Goal: Transaction & Acquisition: Purchase product/service

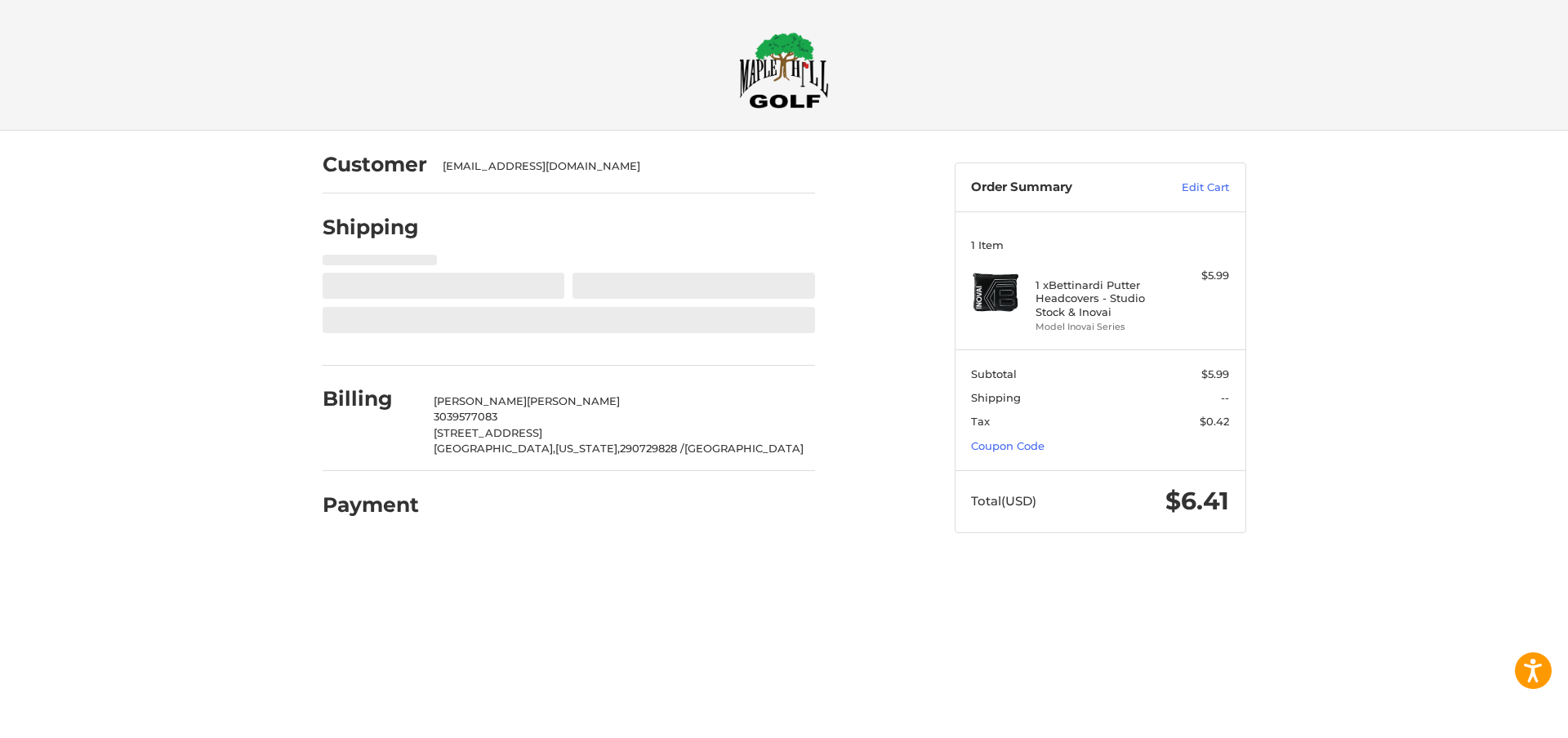
select select "**"
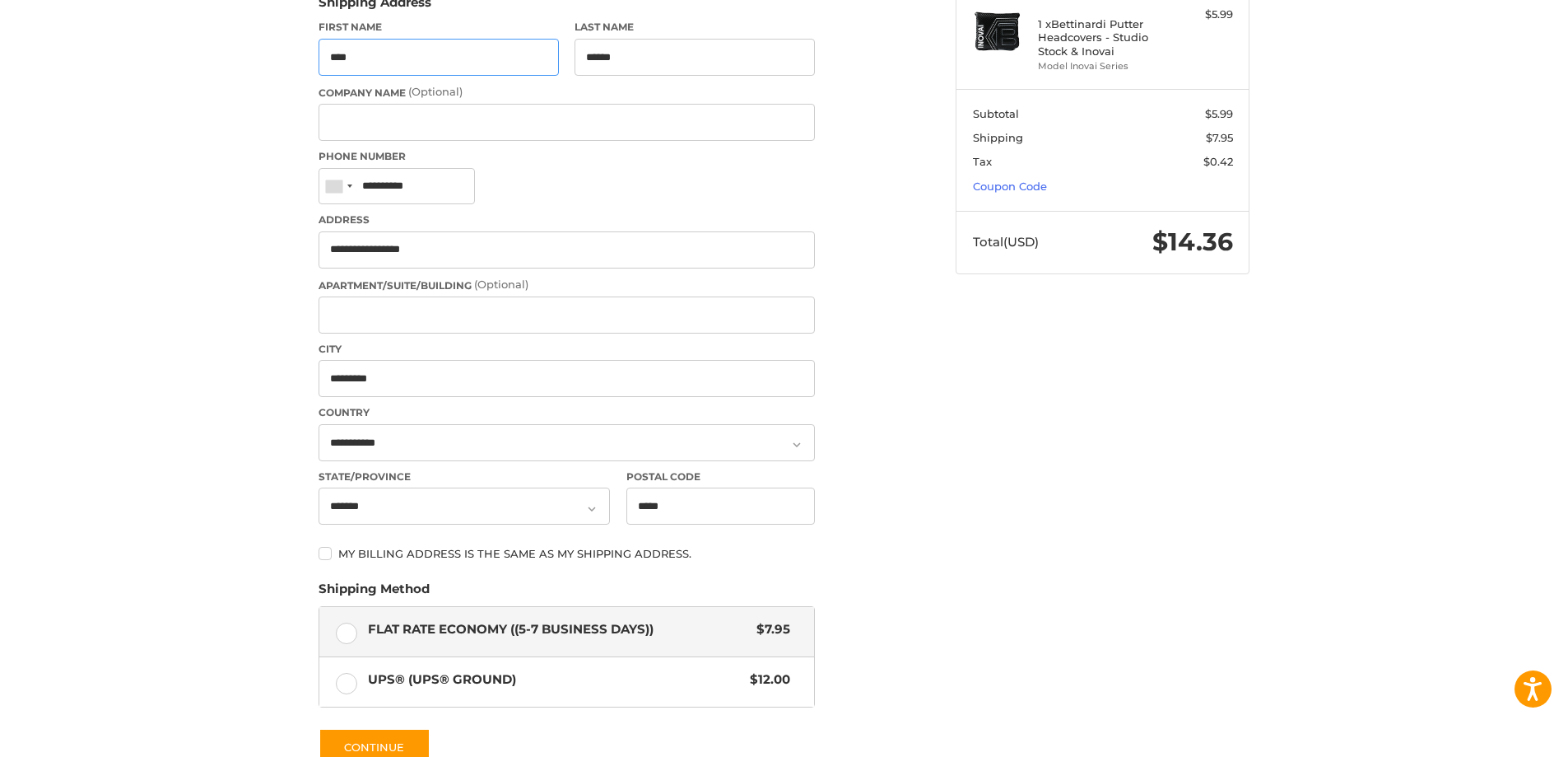
scroll to position [478, 0]
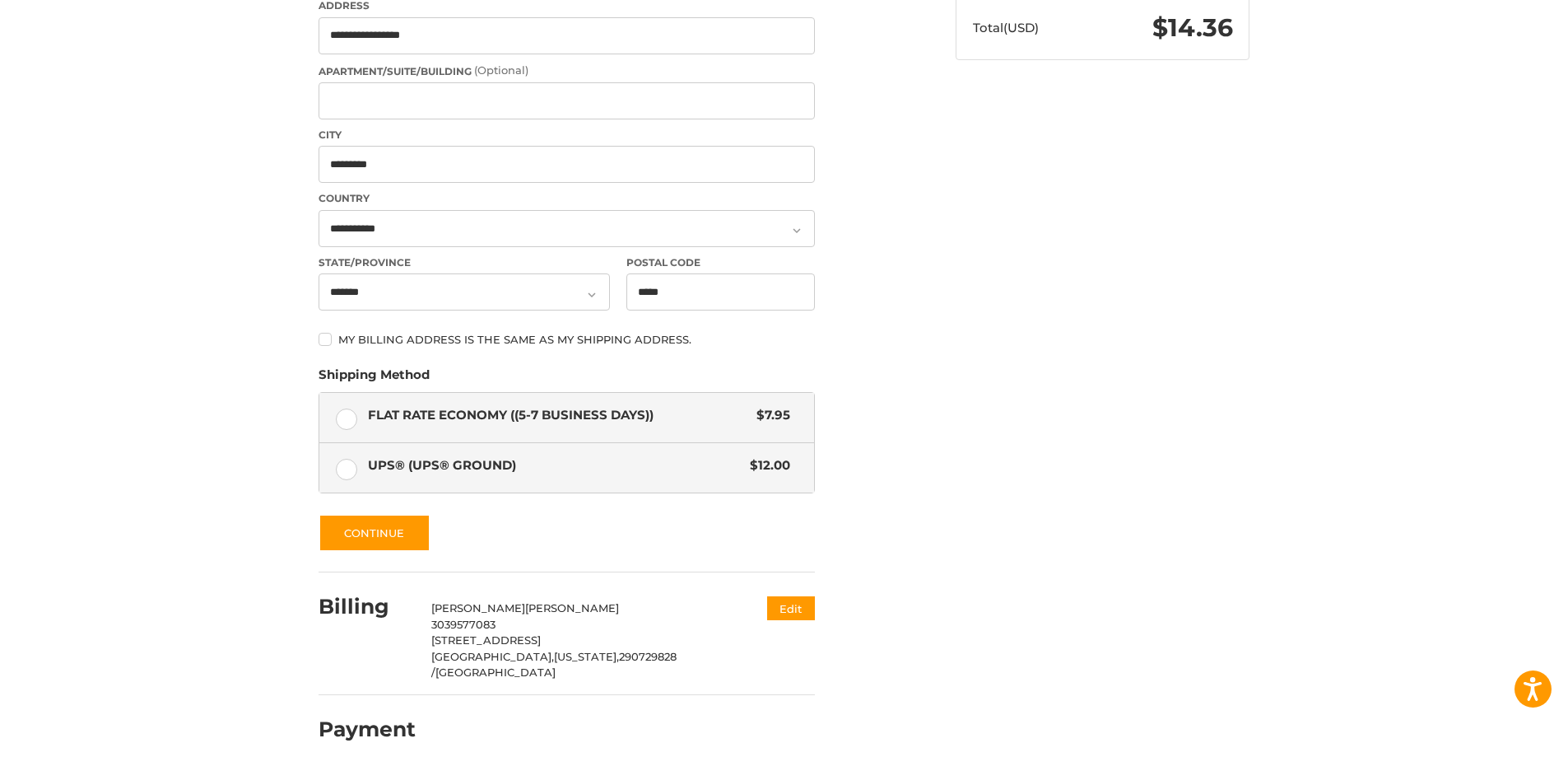
click at [649, 444] on label "UPS® (UPS® Ground) $12.00" at bounding box center [567, 468] width 495 height 50
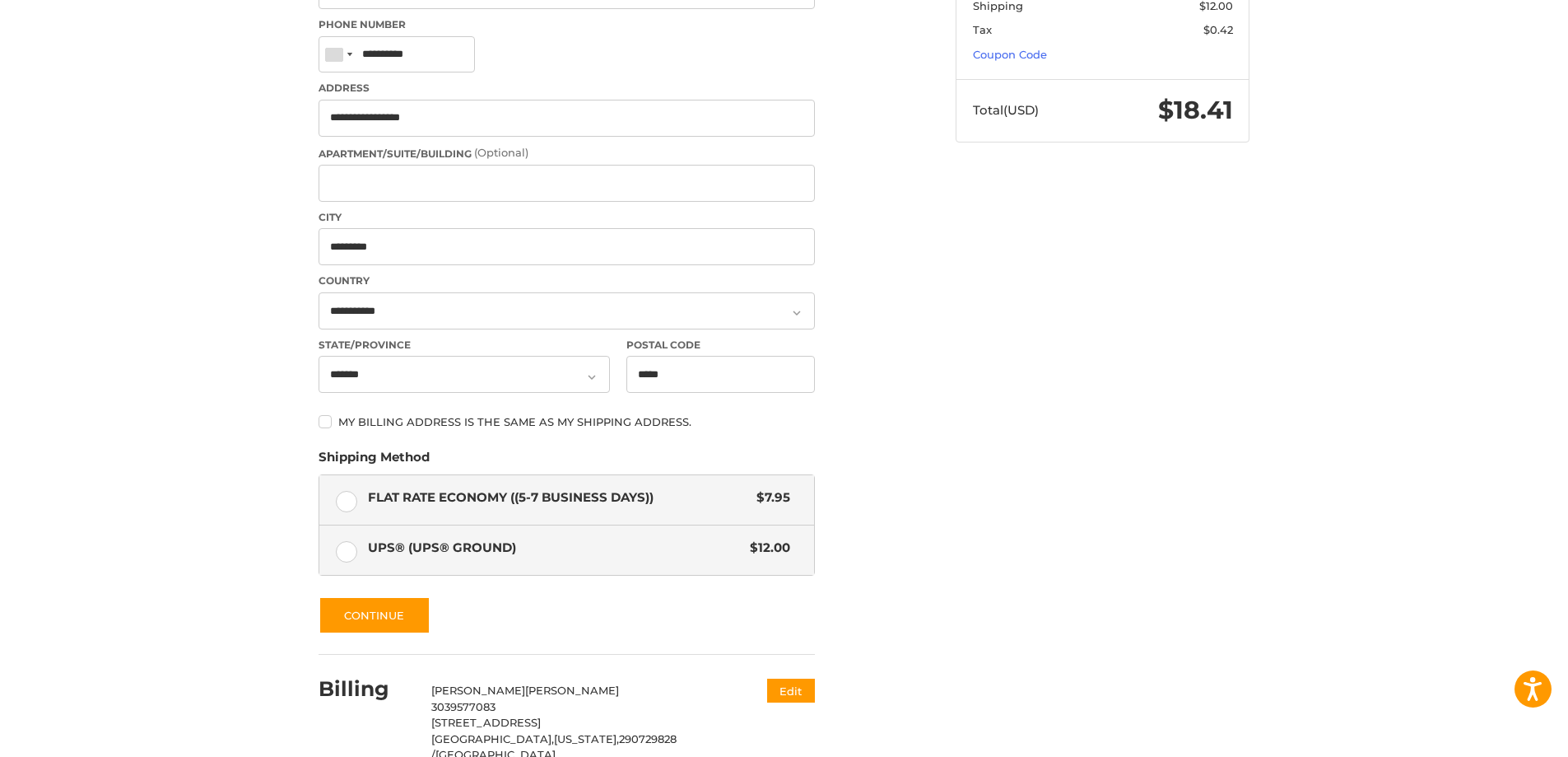
click at [684, 505] on span "Flat Rate Economy ((5-7 Business Days))" at bounding box center [558, 498] width 381 height 19
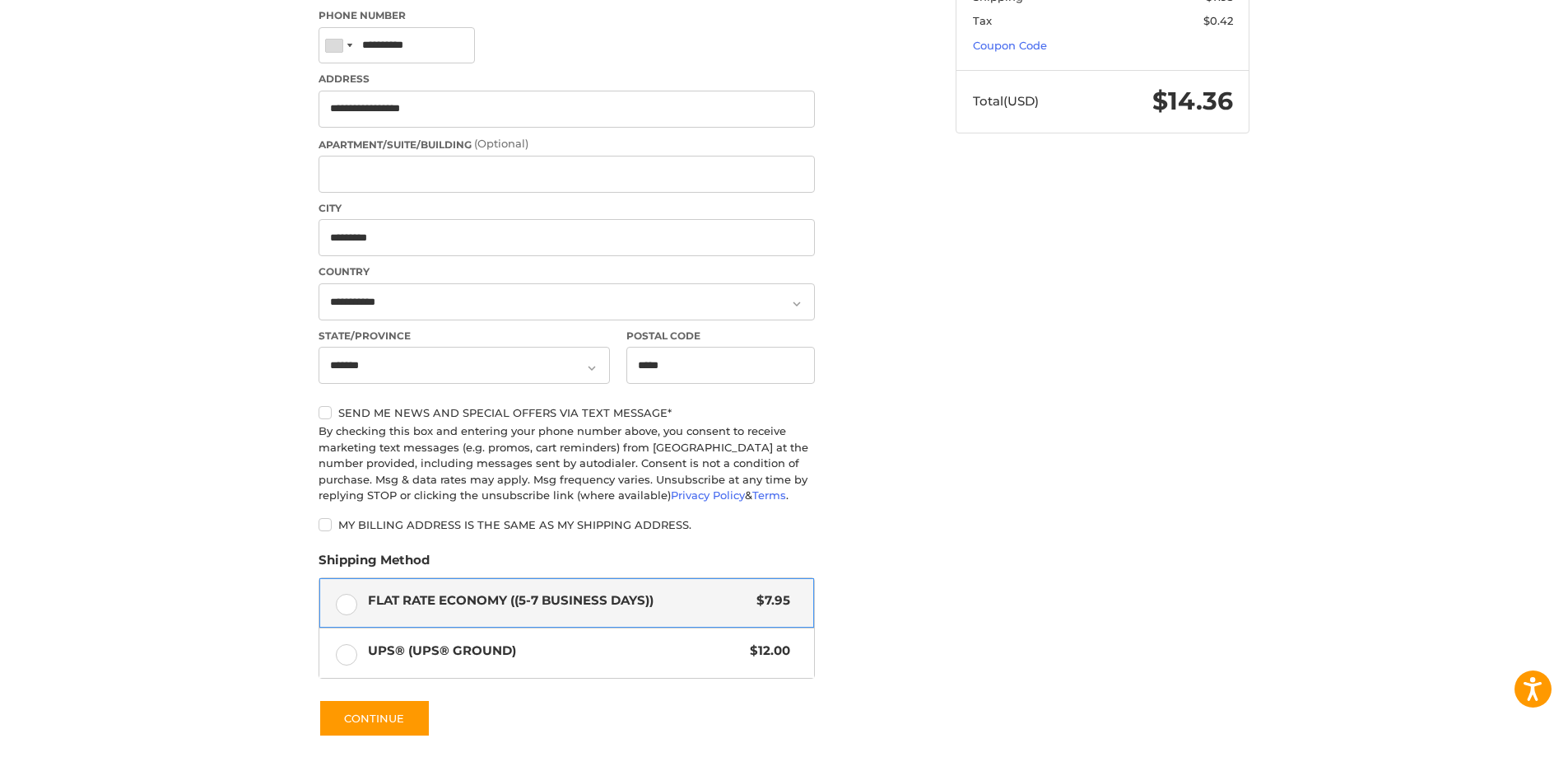
scroll to position [494, 0]
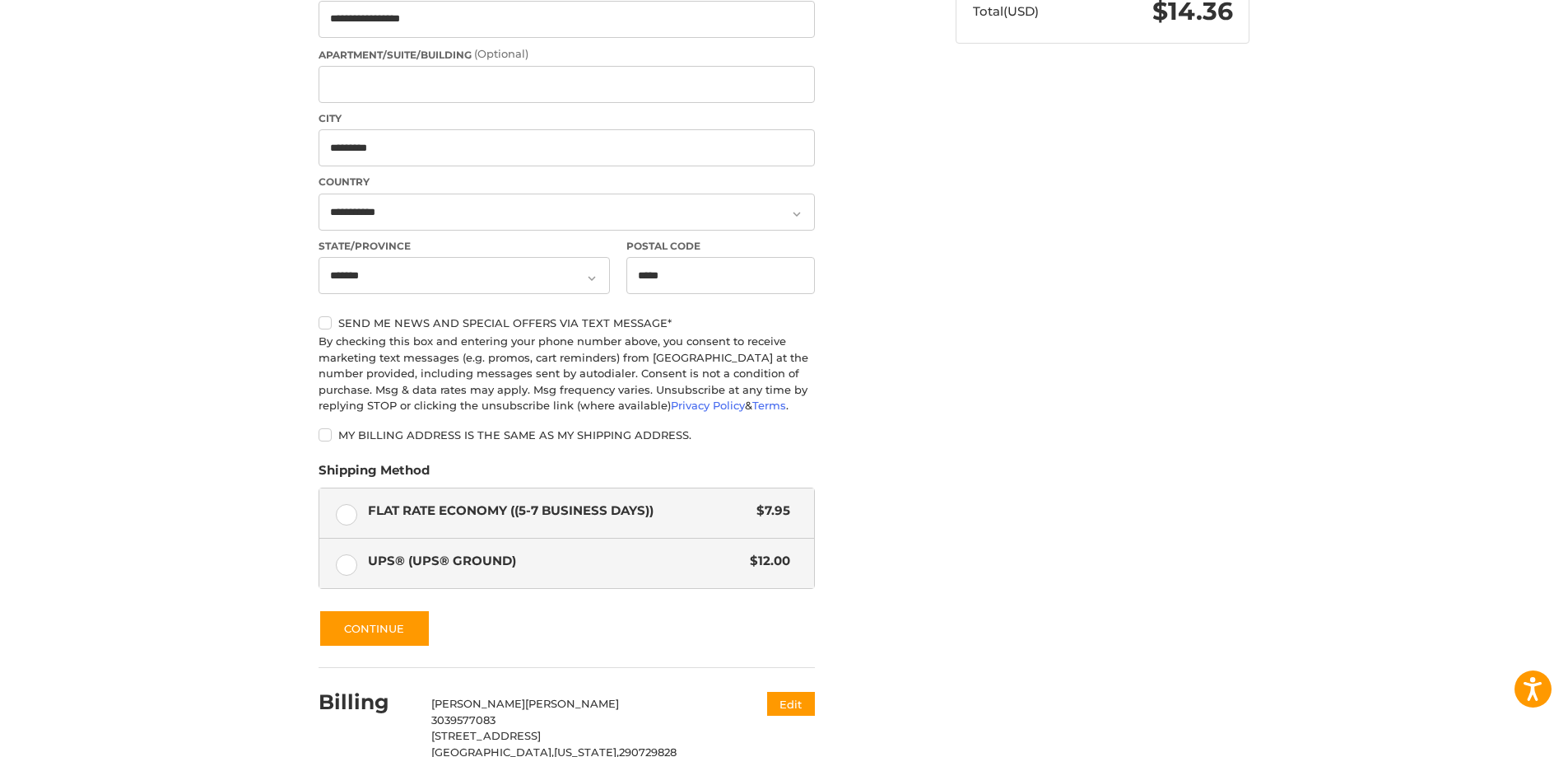
click at [702, 565] on span "UPS® (UPS® Ground)" at bounding box center [555, 561] width 374 height 19
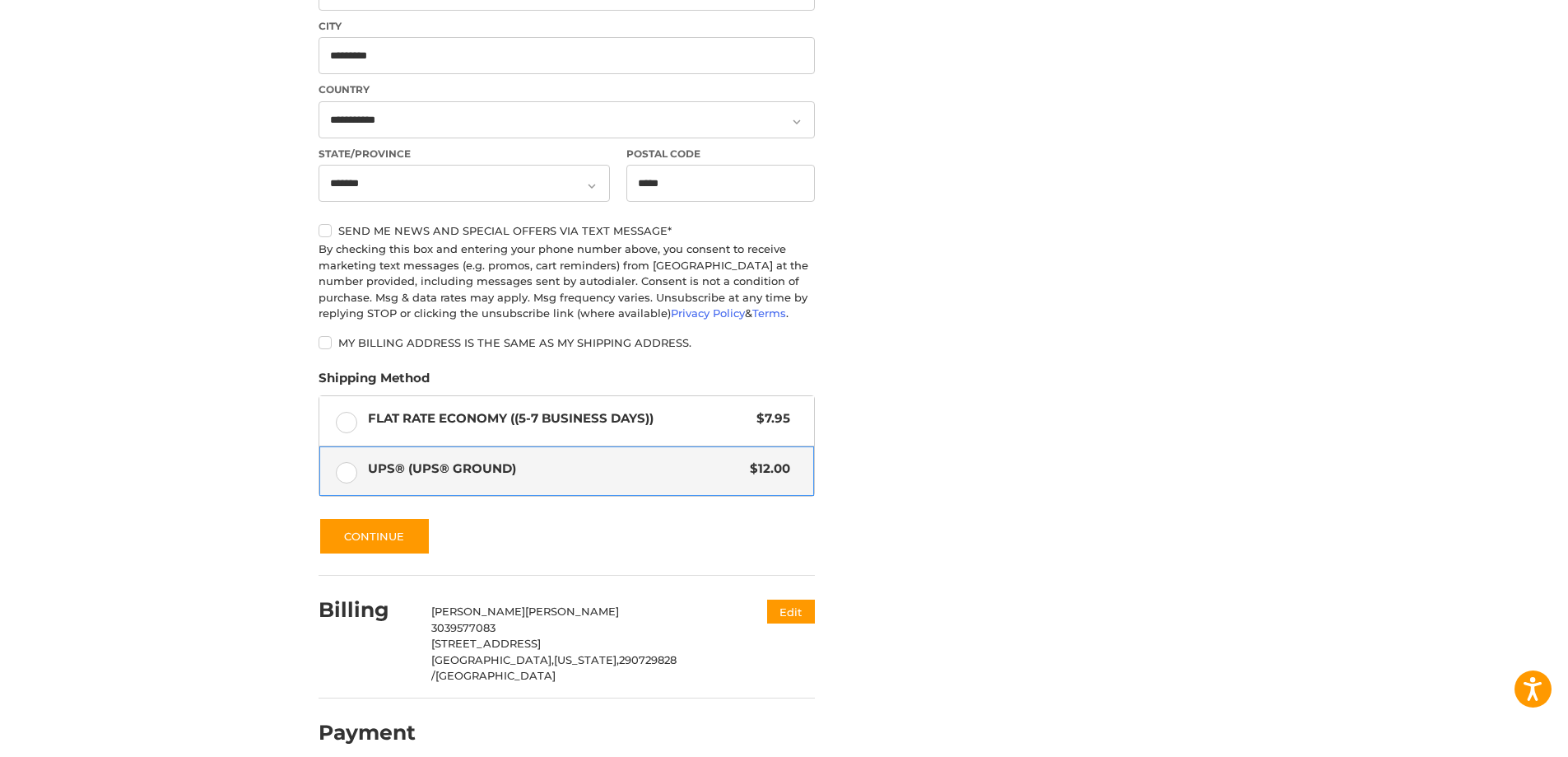
scroll to position [589, 0]
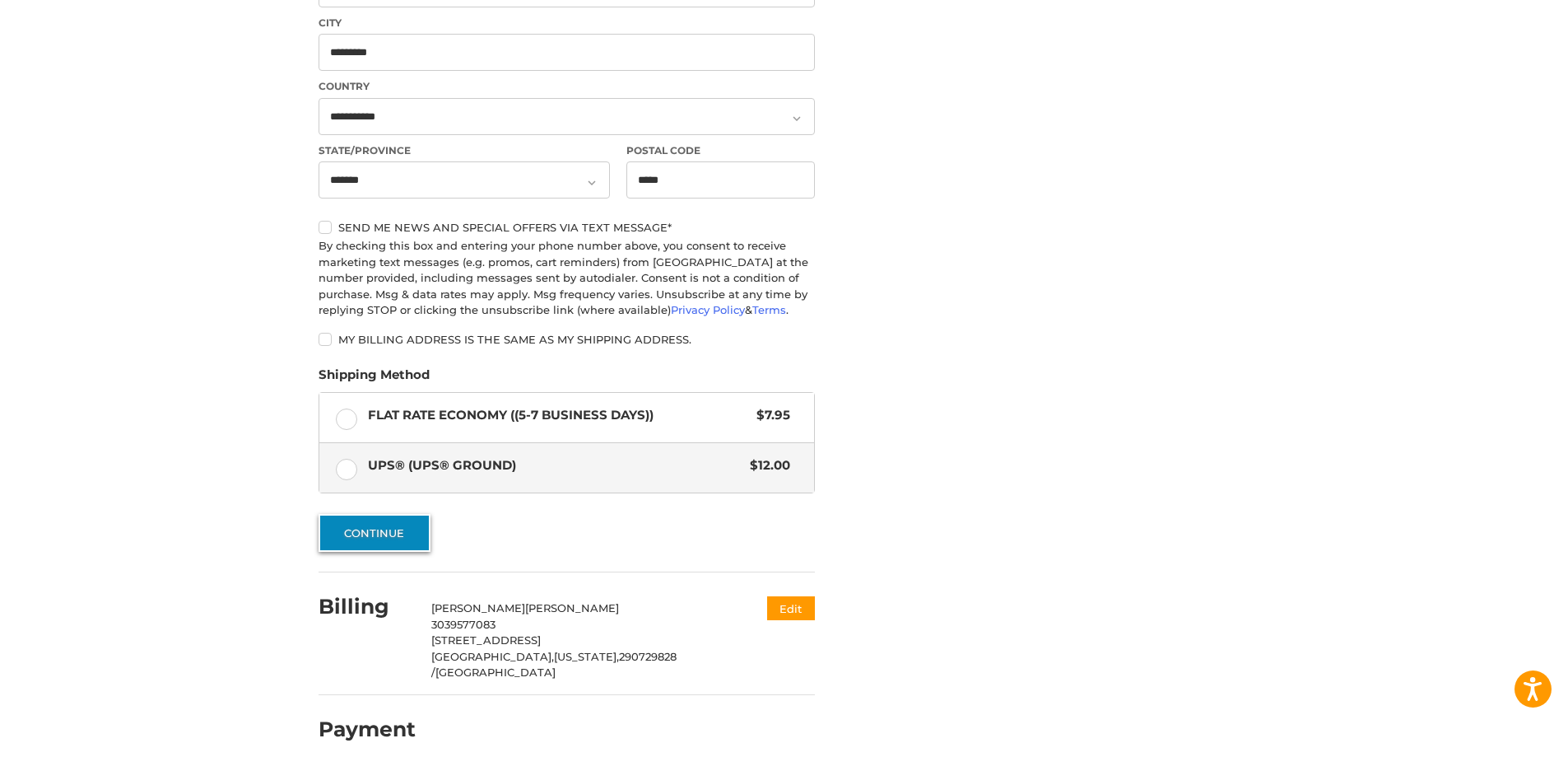
click at [397, 536] on button "Continue" at bounding box center [374, 533] width 112 height 38
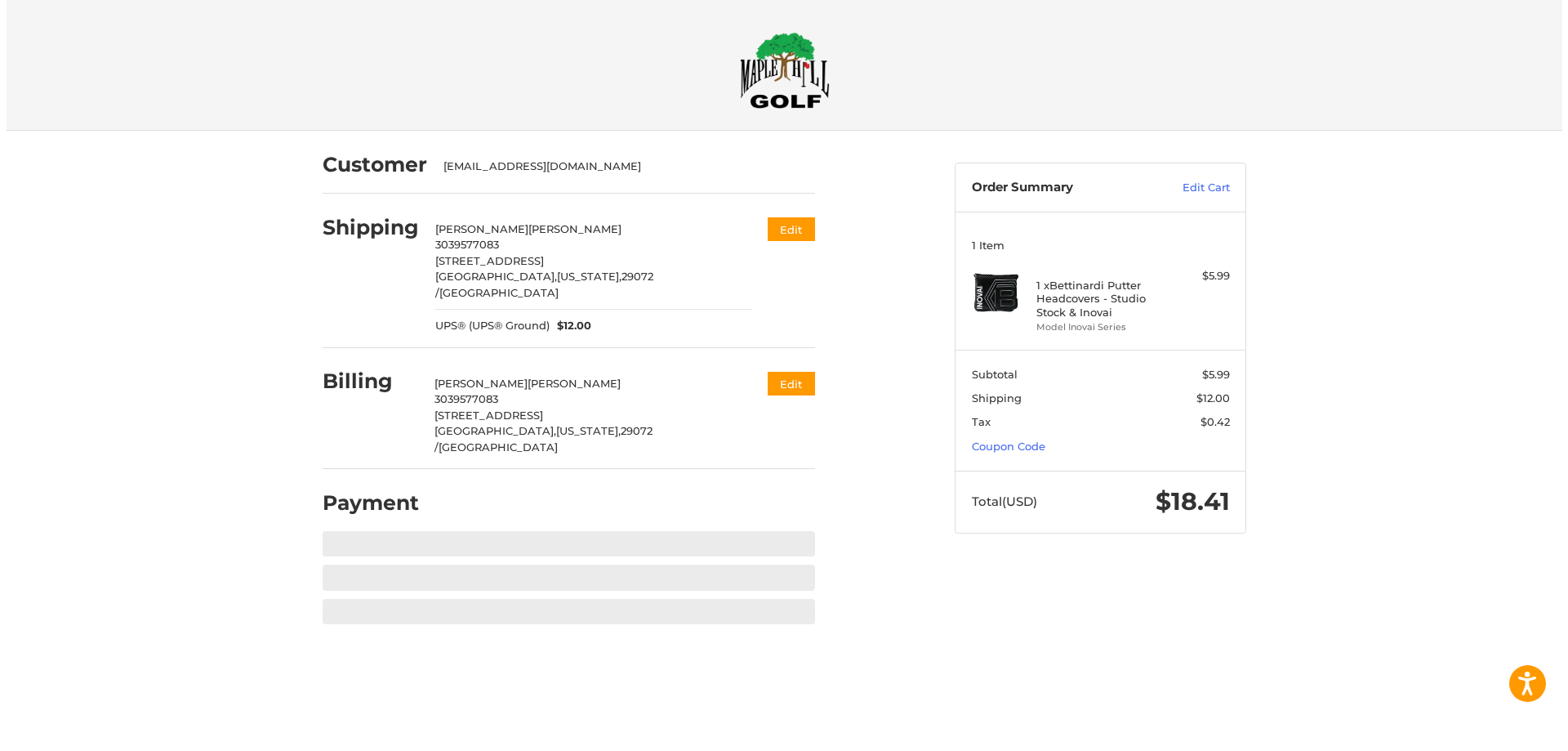
scroll to position [0, 0]
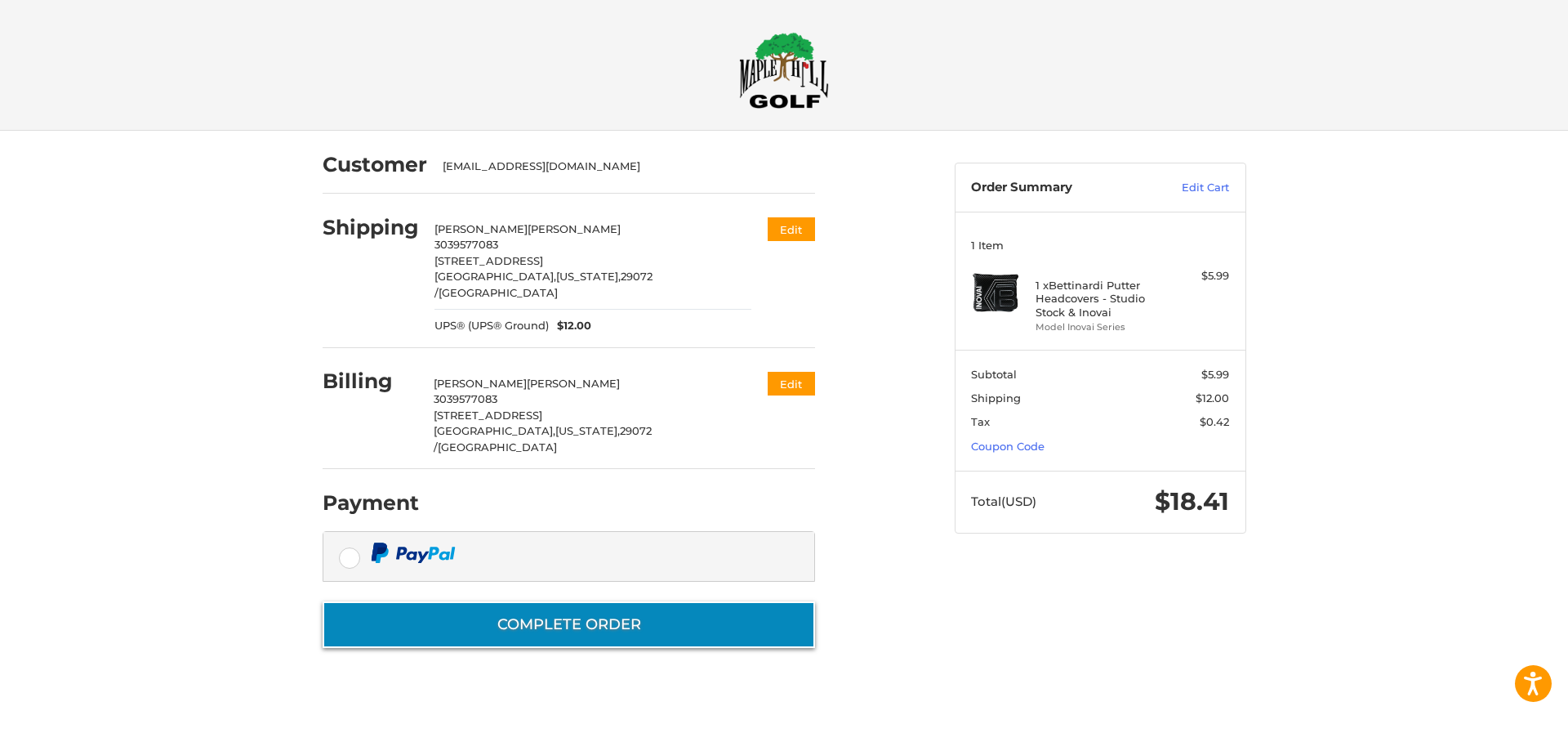
click at [697, 601] on button "Complete order" at bounding box center [569, 624] width 493 height 47
